Goal: Task Accomplishment & Management: Use online tool/utility

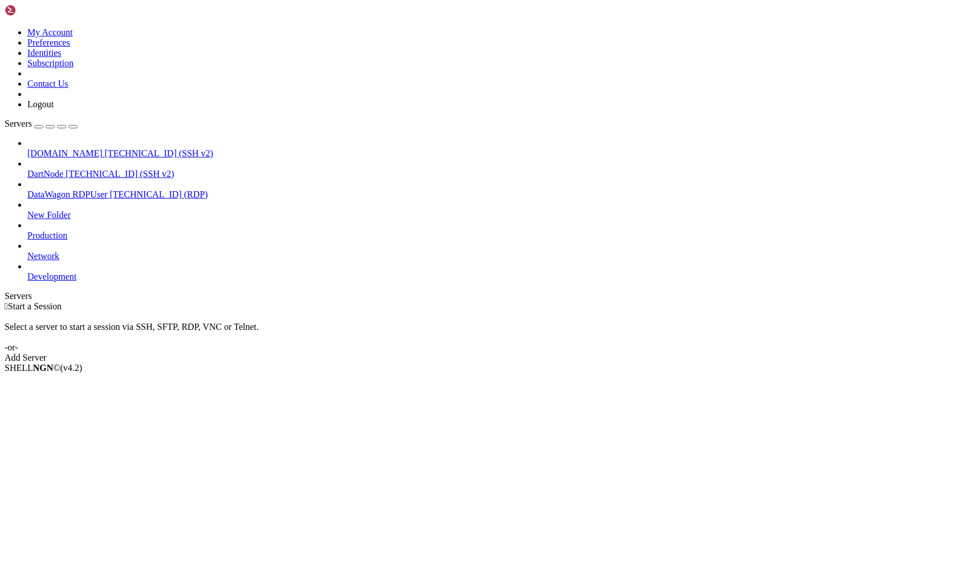
click at [105, 148] on span "[TECHNICAL_ID] (SSH v2)" at bounding box center [159, 153] width 108 height 10
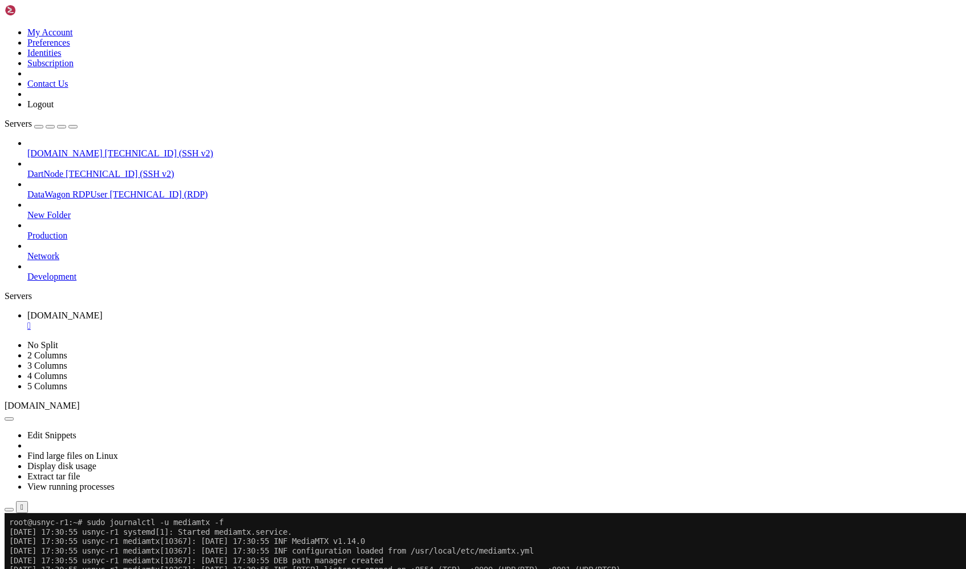
click at [43, 148] on span "[DOMAIN_NAME]" at bounding box center [64, 153] width 75 height 10
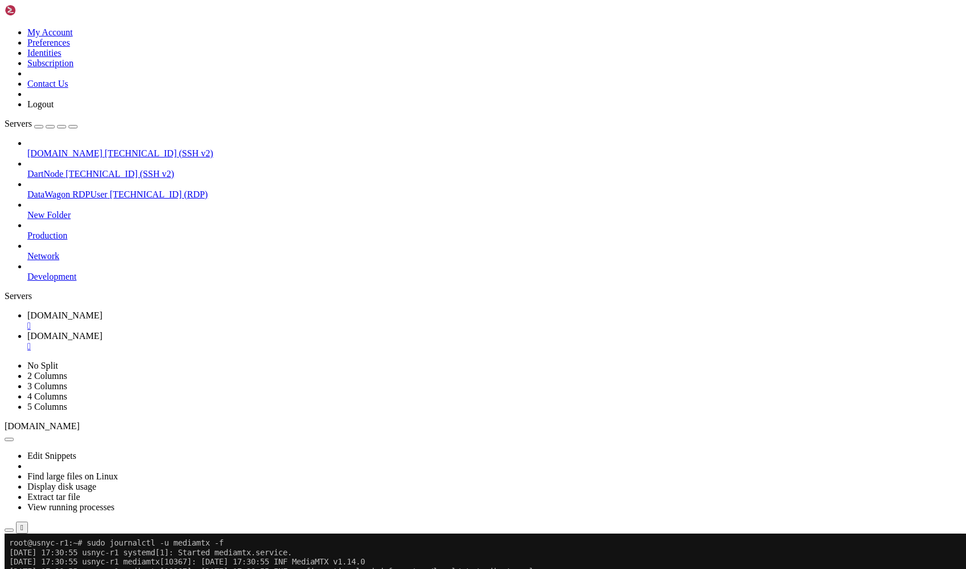
click at [345, 341] on div "" at bounding box center [494, 346] width 934 height 10
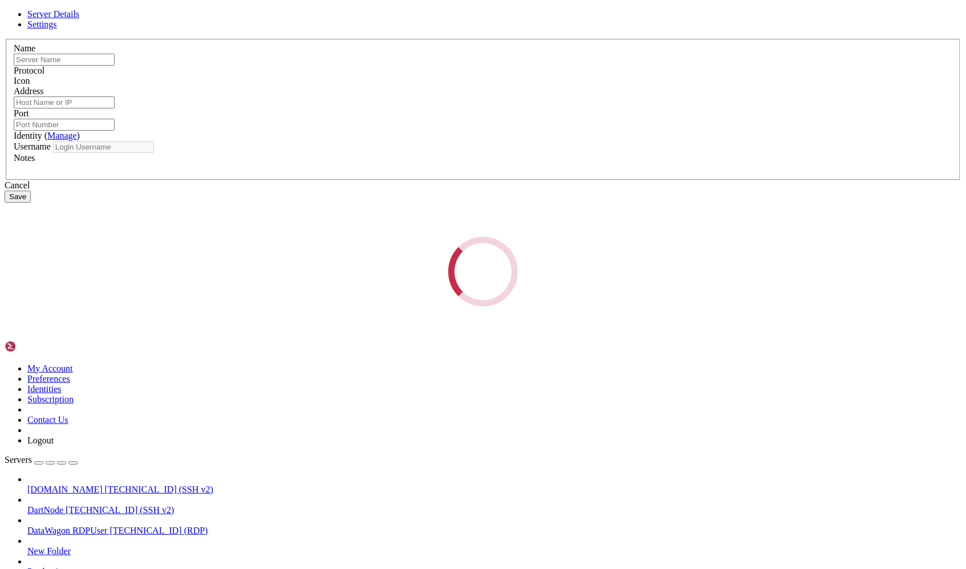
type input "[DOMAIN_NAME]"
type input "[TECHNICAL_ID]"
type input "22"
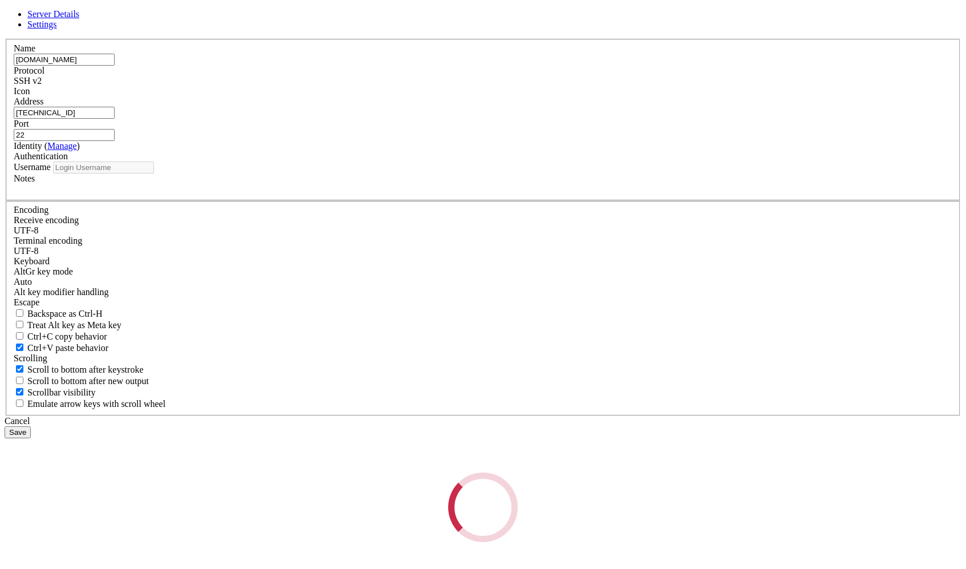
type input "root"
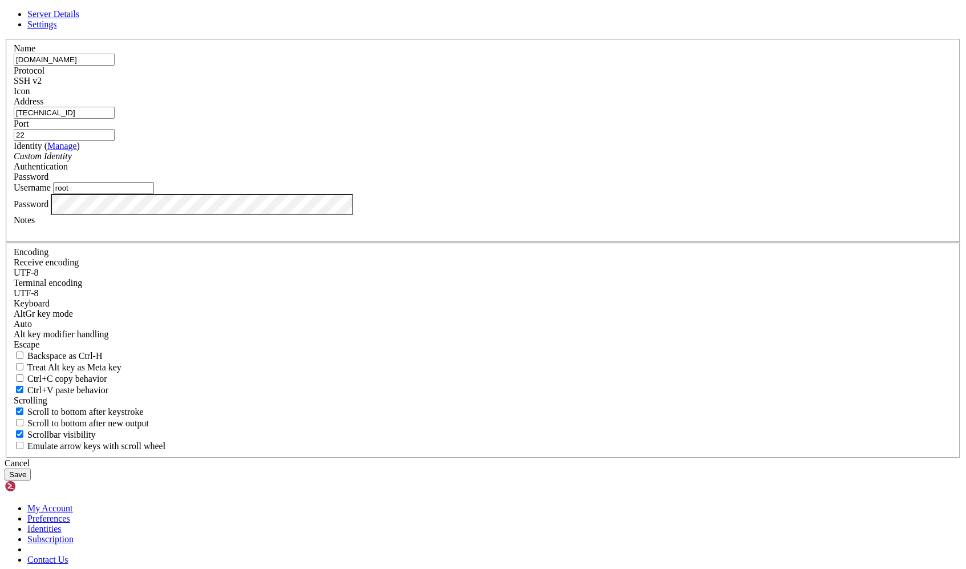
click at [115, 119] on input "[TECHNICAL_ID]" at bounding box center [64, 113] width 101 height 12
click at [539, 458] on div "Cancel" at bounding box center [483, 463] width 957 height 10
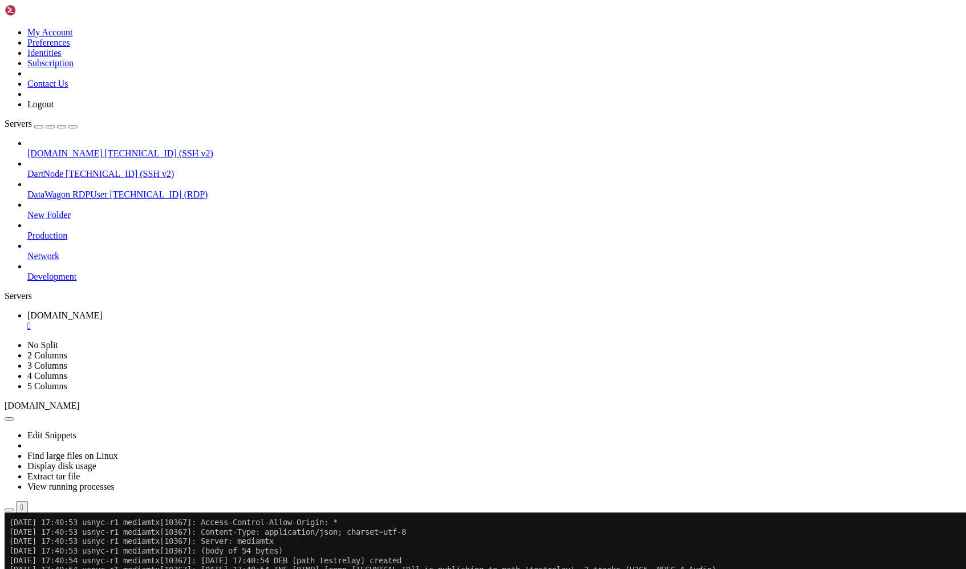
scroll to position [12962, 0]
drag, startPoint x: 353, startPoint y: 564, endPoint x: 720, endPoint y: 562, distance: 367.9
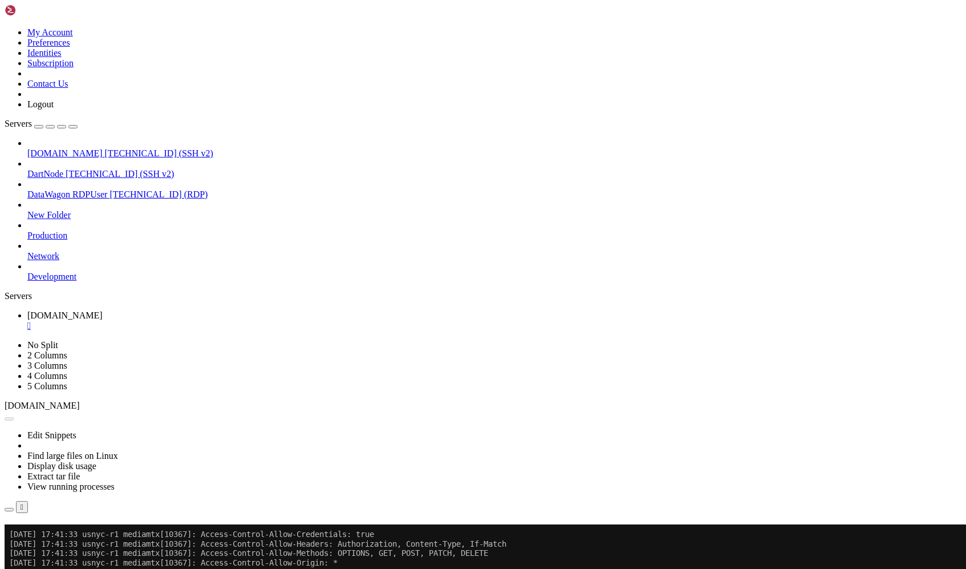
click at [50, 535] on button "Reconnect" at bounding box center [28, 541] width 46 height 12
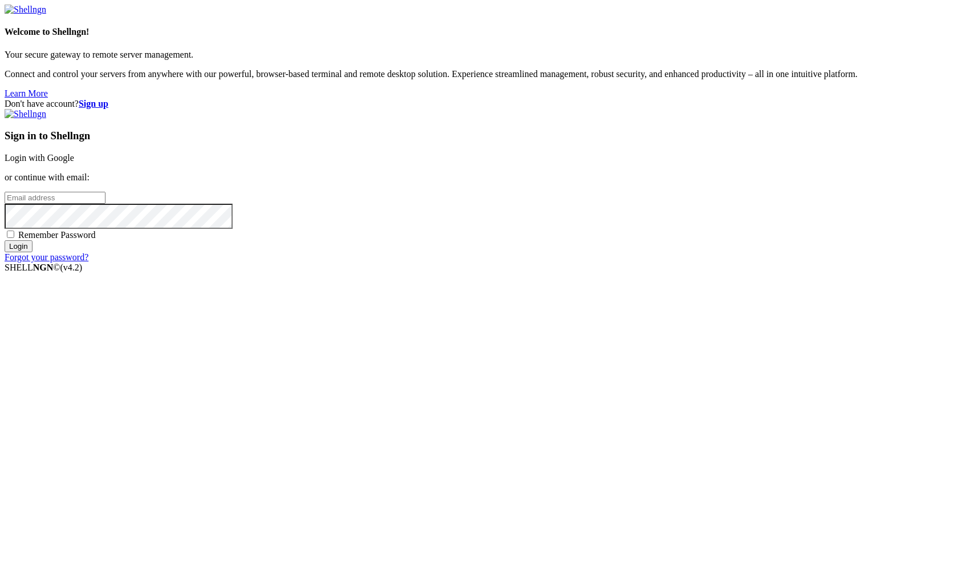
click at [74, 163] on link "Login with Google" at bounding box center [40, 158] width 70 height 10
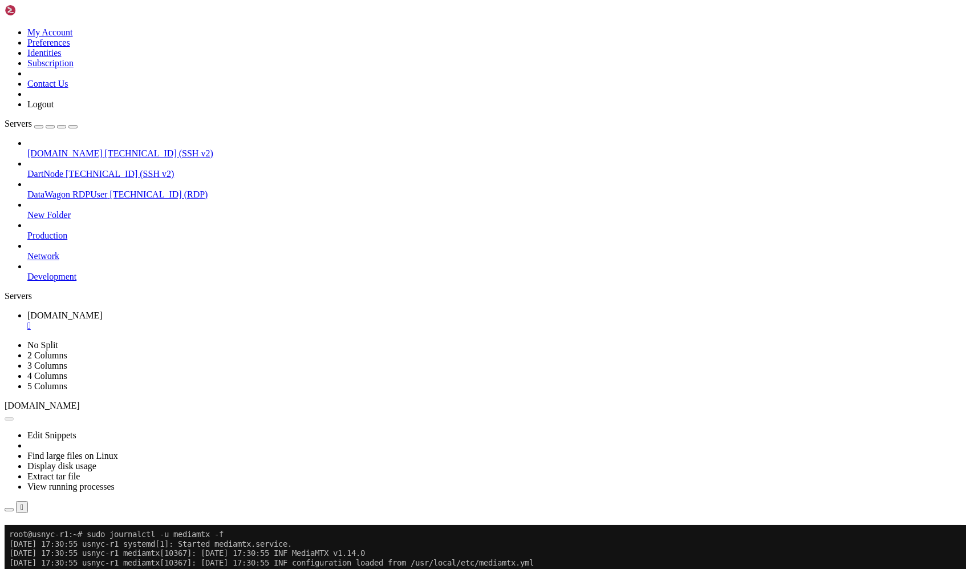
click at [50, 535] on button "Reconnect" at bounding box center [28, 541] width 46 height 12
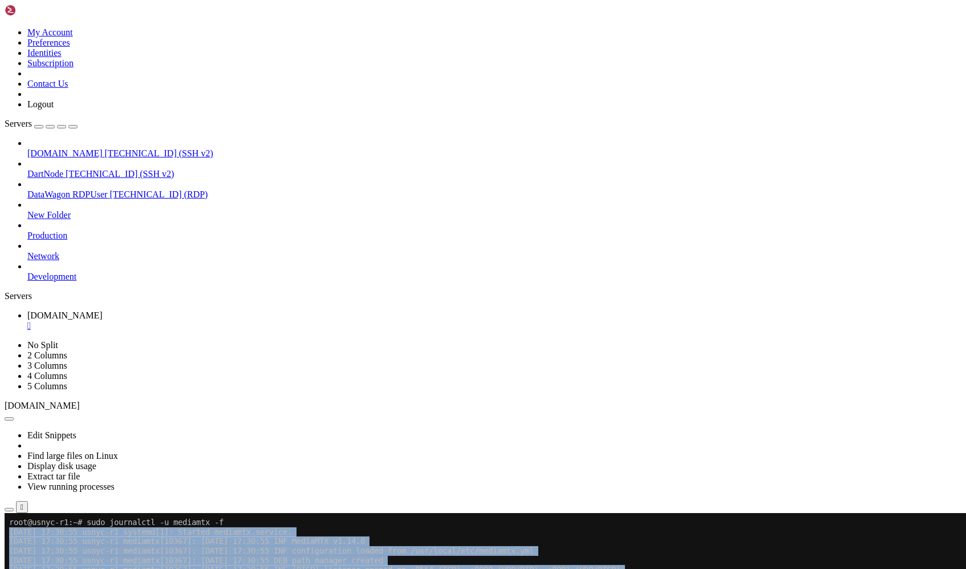
drag, startPoint x: 9, startPoint y: 530, endPoint x: 363, endPoint y: 937, distance: 538.9
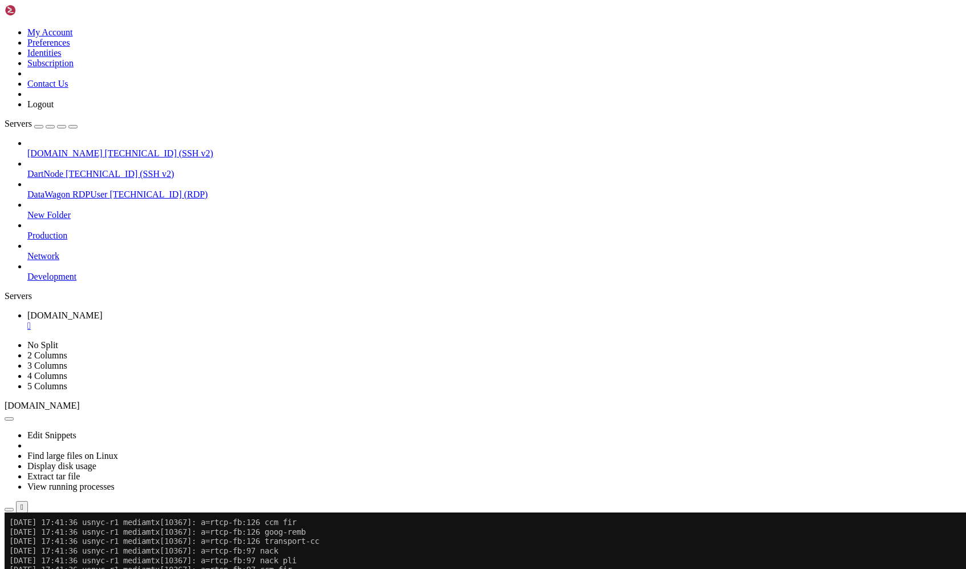
scroll to position [34096, 0]
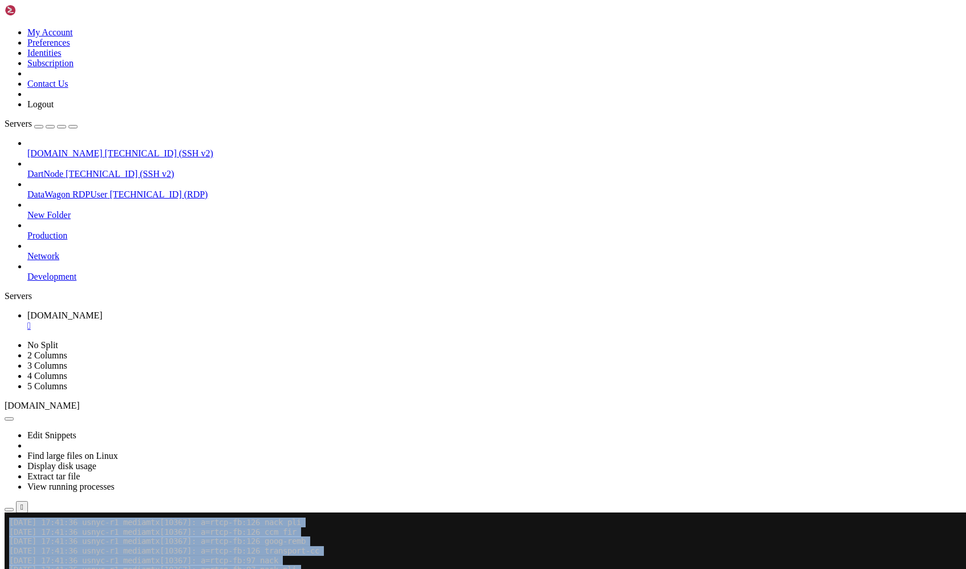
copy div "[DATE] 17:30:55 usnyc-r1 systemd[1]: Started mediamtx.service. [DATE] 17:40:34 …"
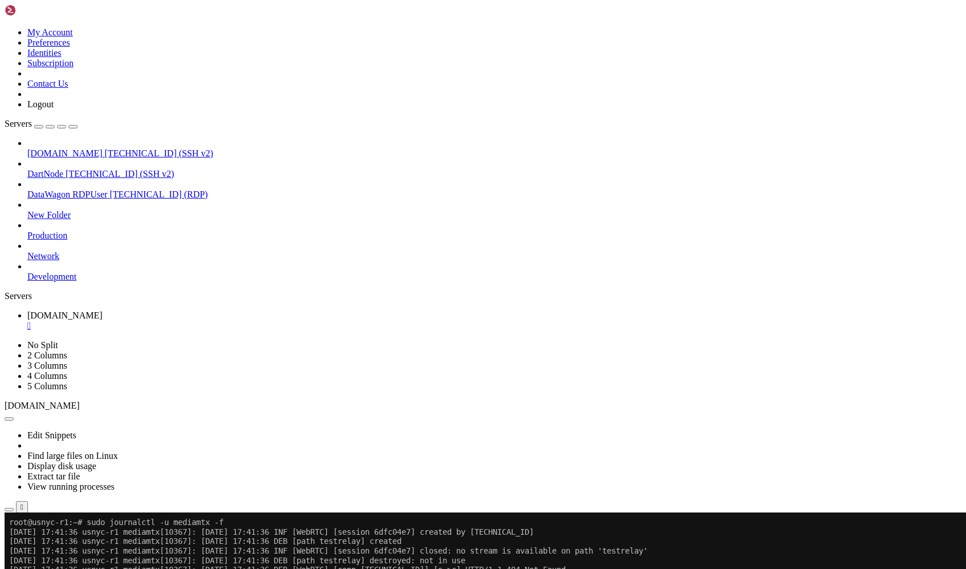
scroll to position [34669, 0]
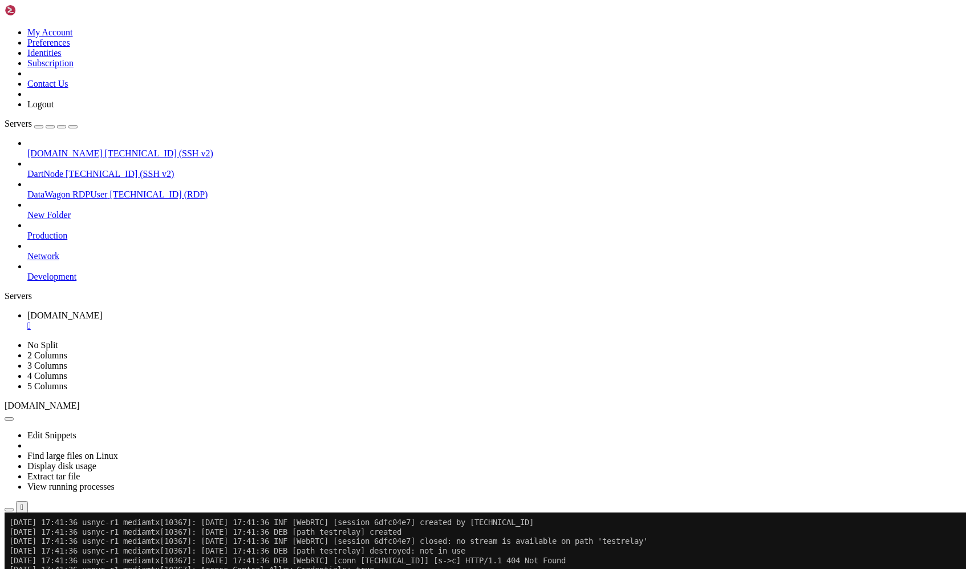
scroll to position [34678, 0]
